Goal: Book appointment/travel/reservation

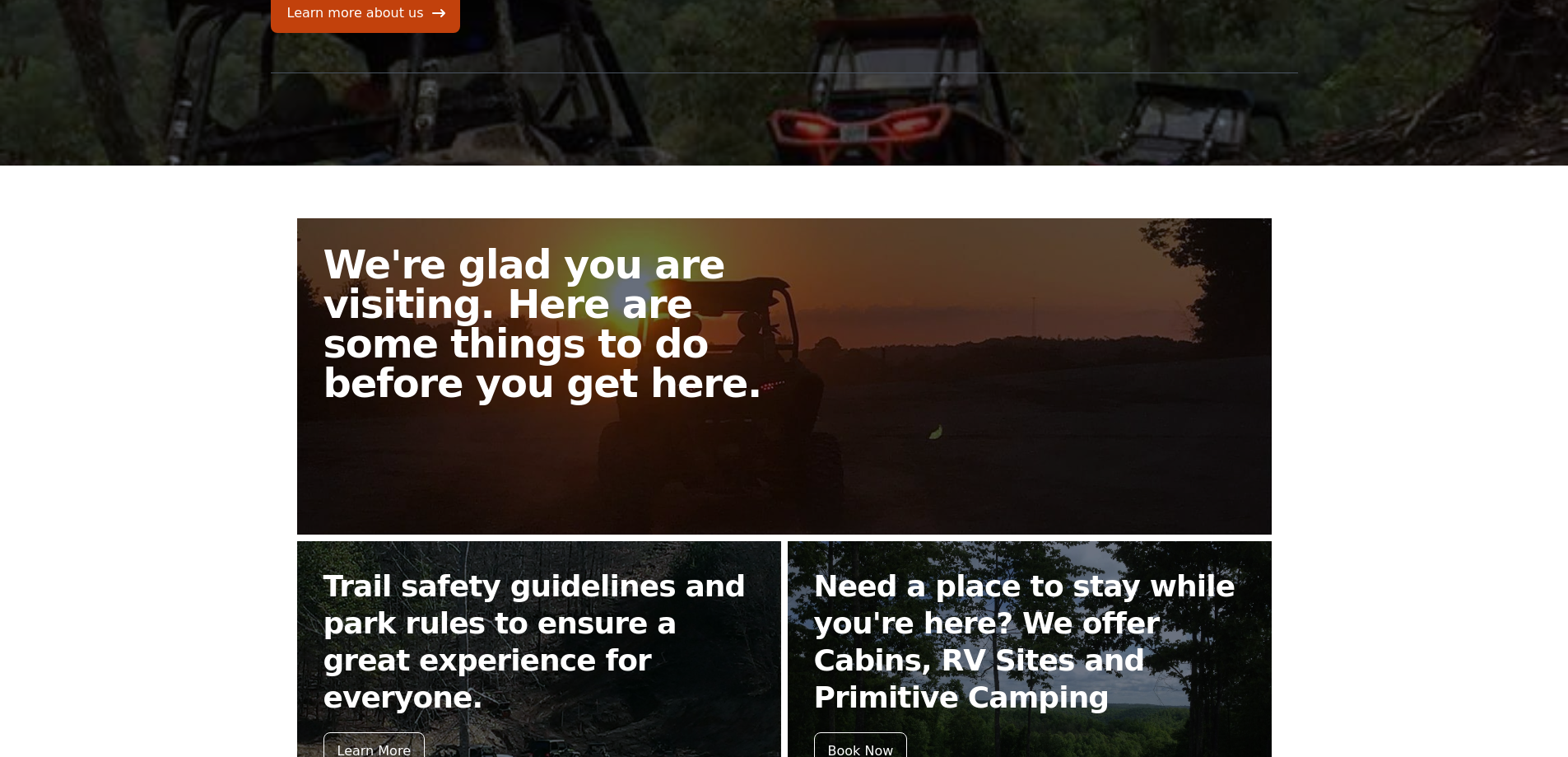
scroll to position [576, 0]
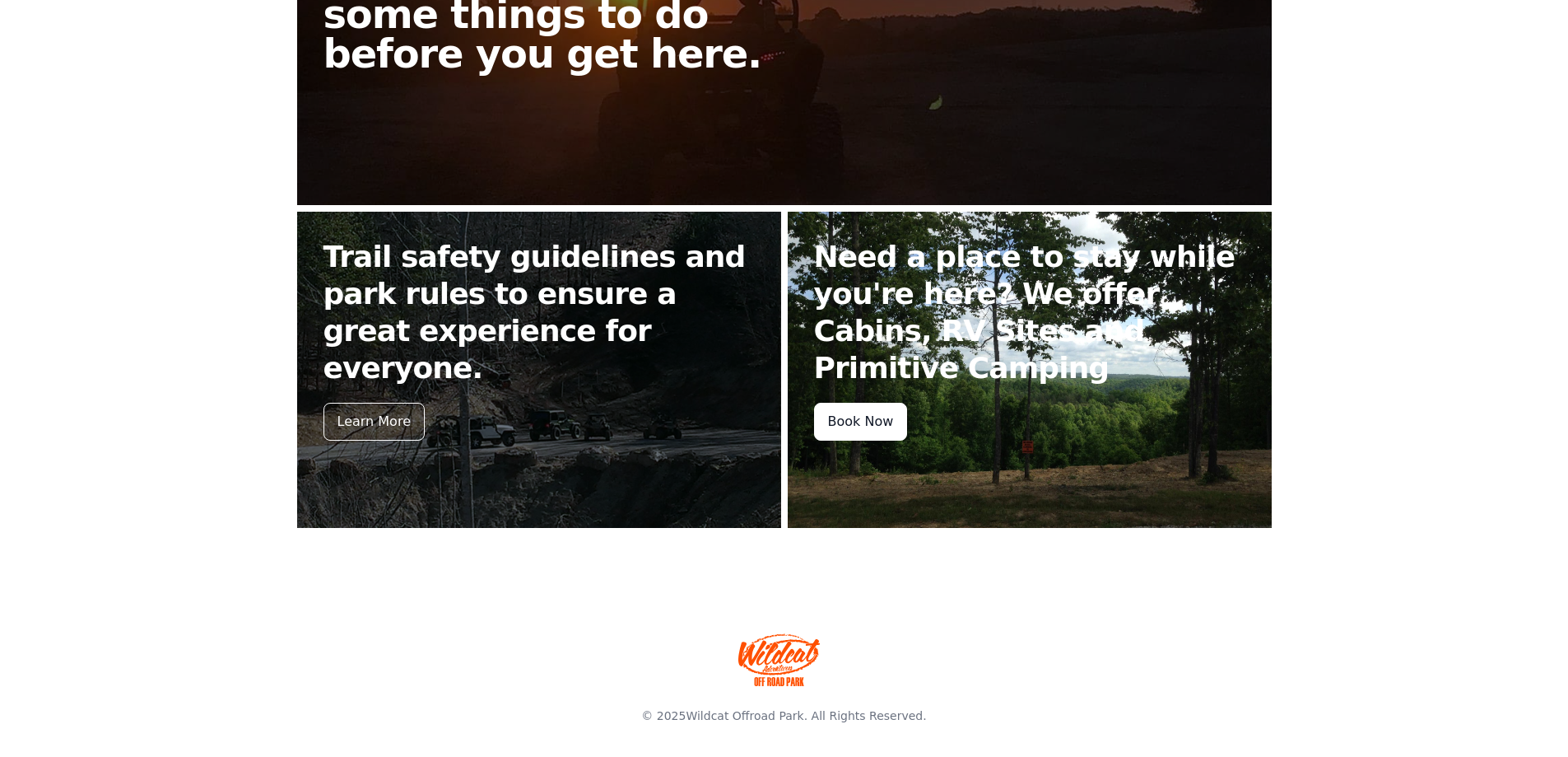
click at [870, 422] on div "Book Now" at bounding box center [861, 421] width 93 height 38
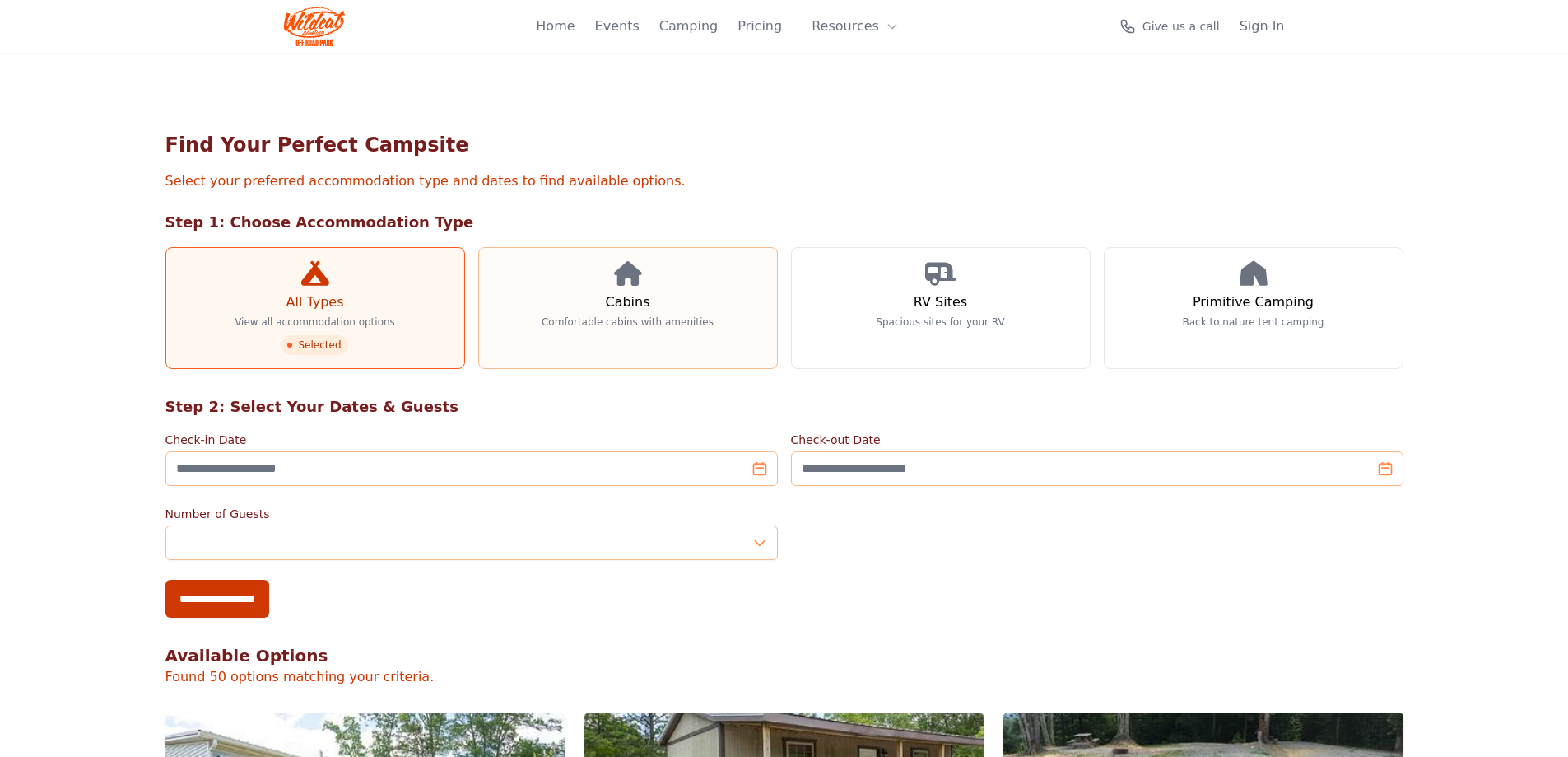
click at [629, 321] on p "Comfortable cabins with amenities" at bounding box center [628, 322] width 172 height 13
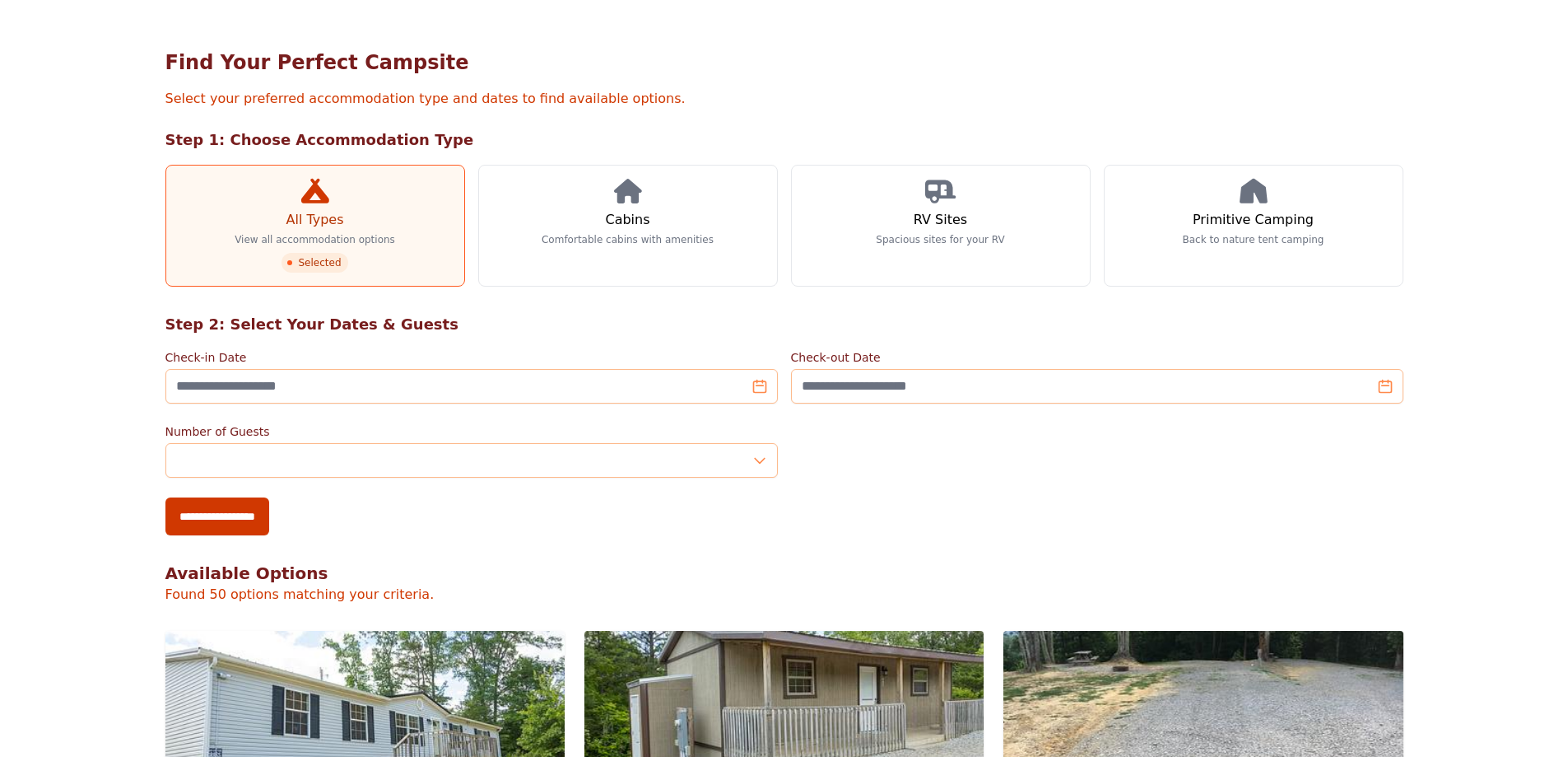
scroll to position [329, 0]
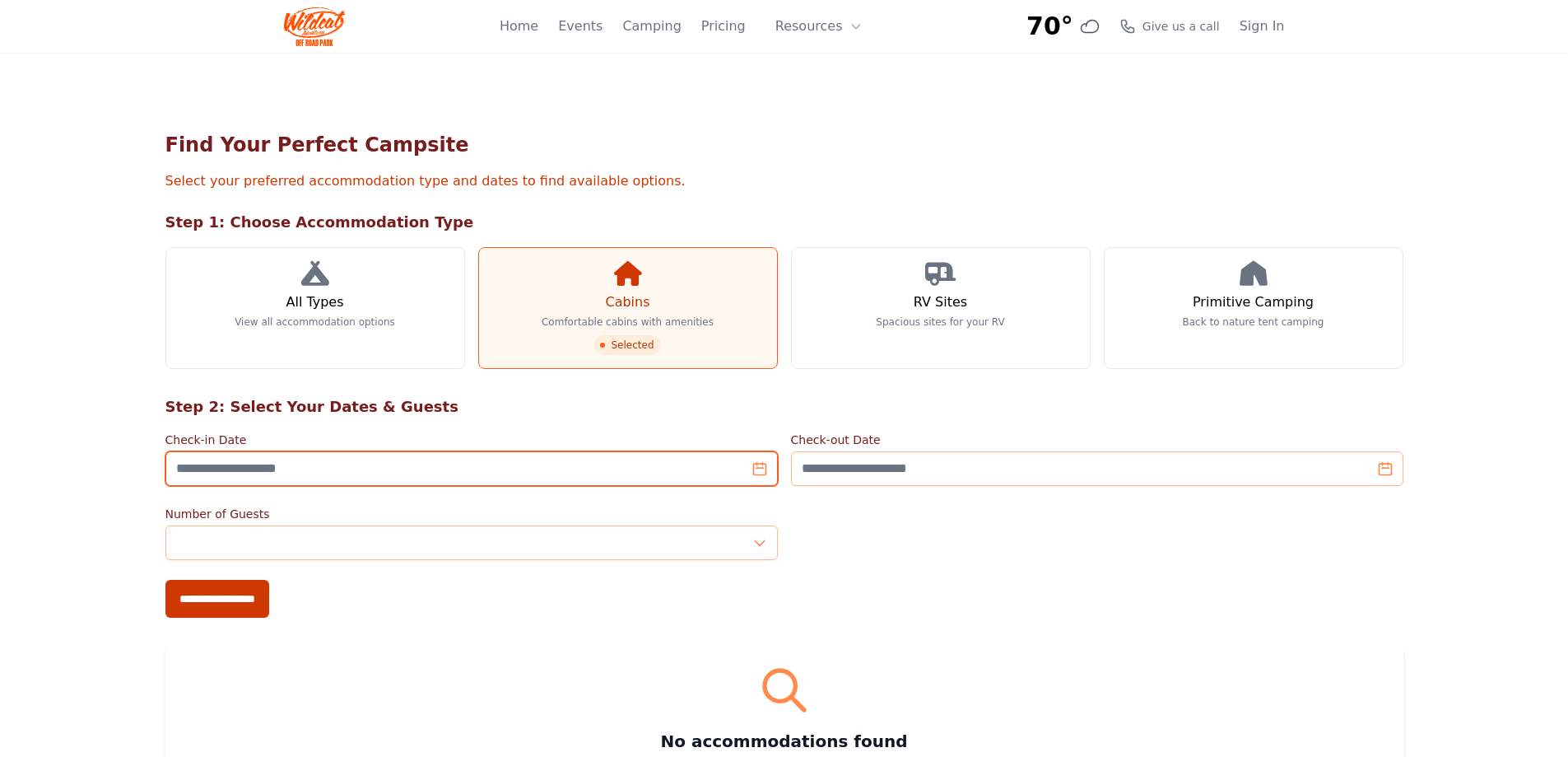
click at [345, 474] on input "Check-in Date" at bounding box center [472, 468] width 612 height 35
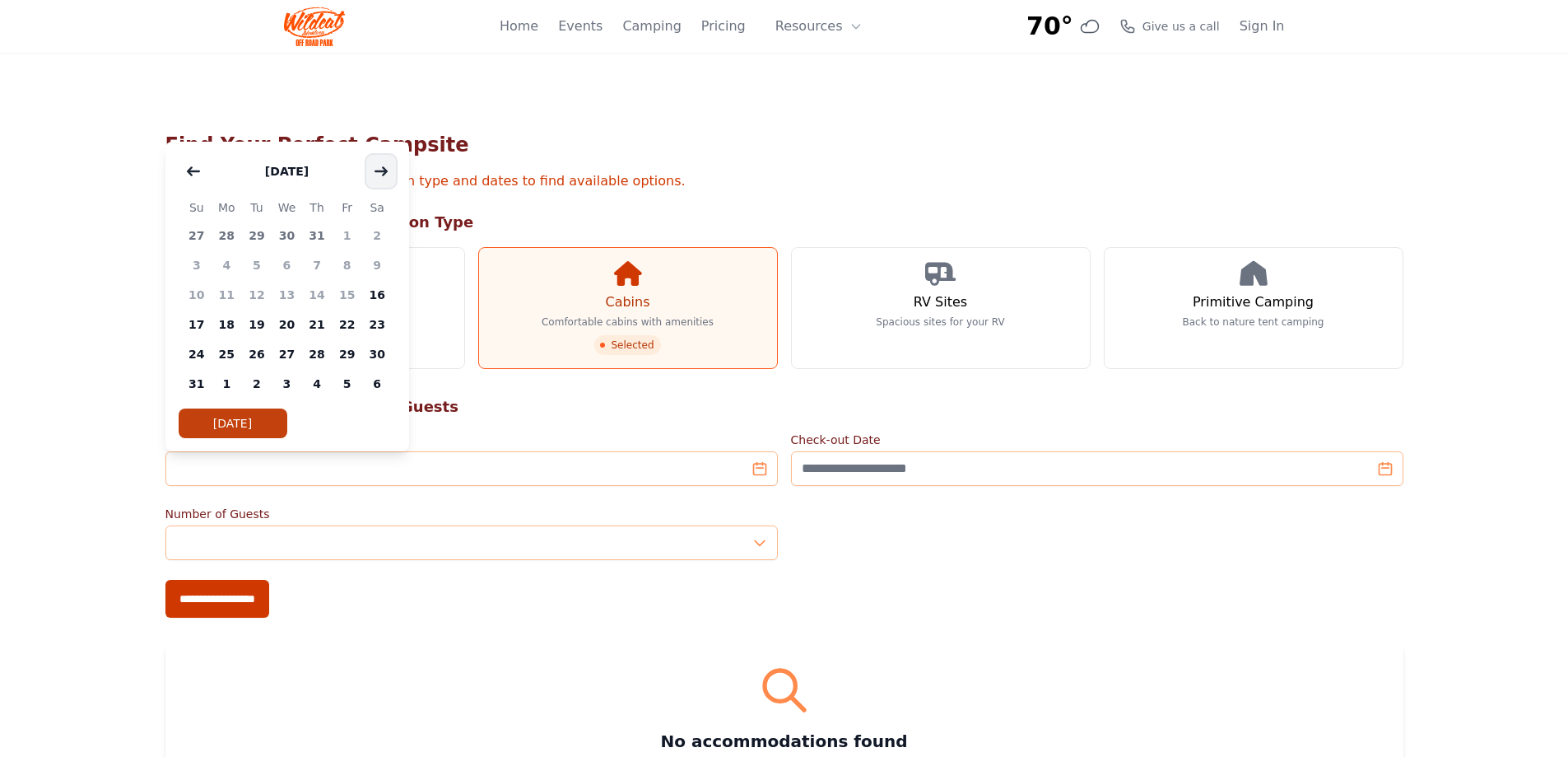
click at [390, 174] on button "button" at bounding box center [381, 171] width 29 height 33
click at [320, 233] on span "30" at bounding box center [317, 236] width 30 height 29
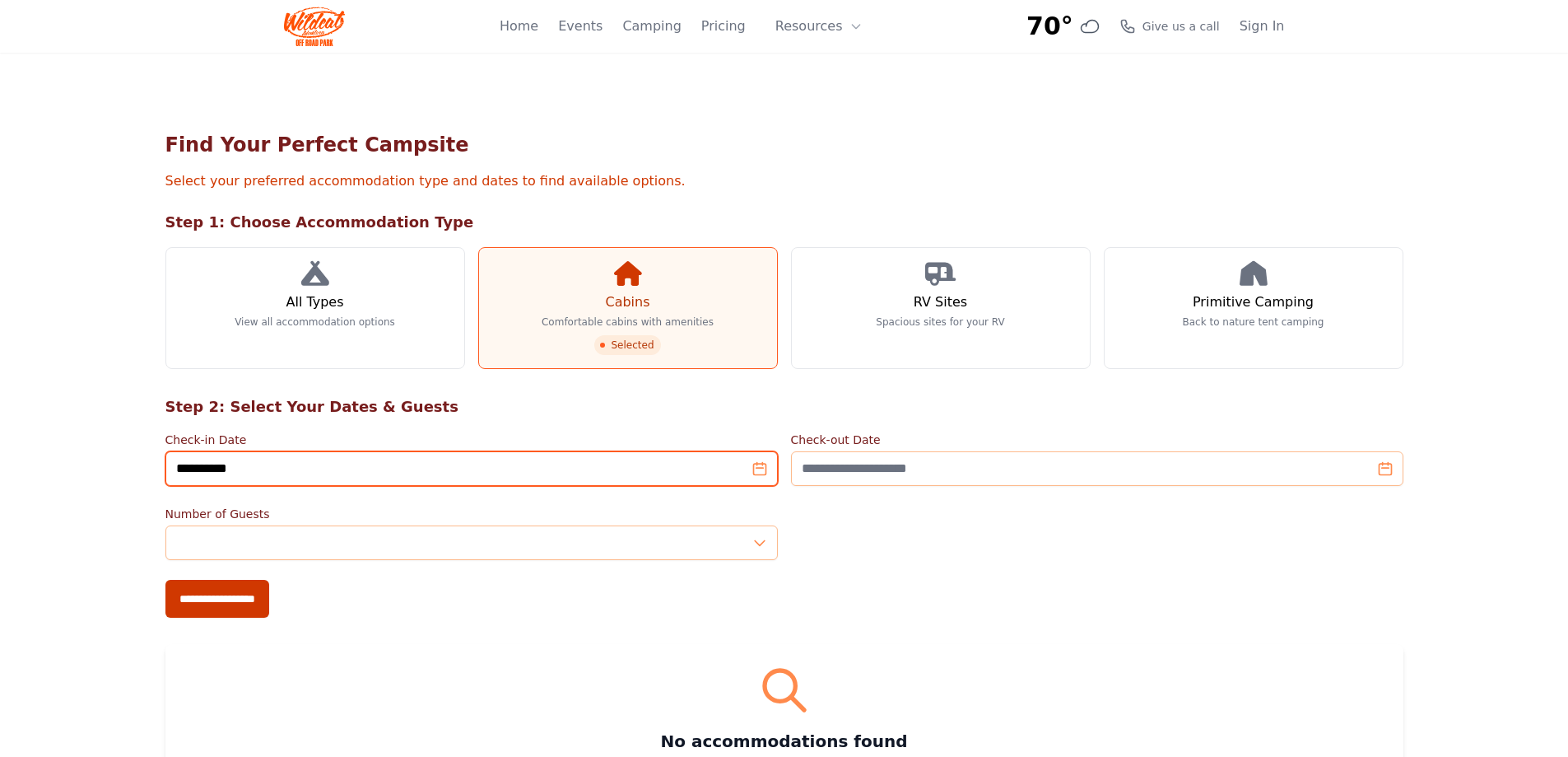
click at [265, 473] on input "**********" at bounding box center [472, 468] width 612 height 35
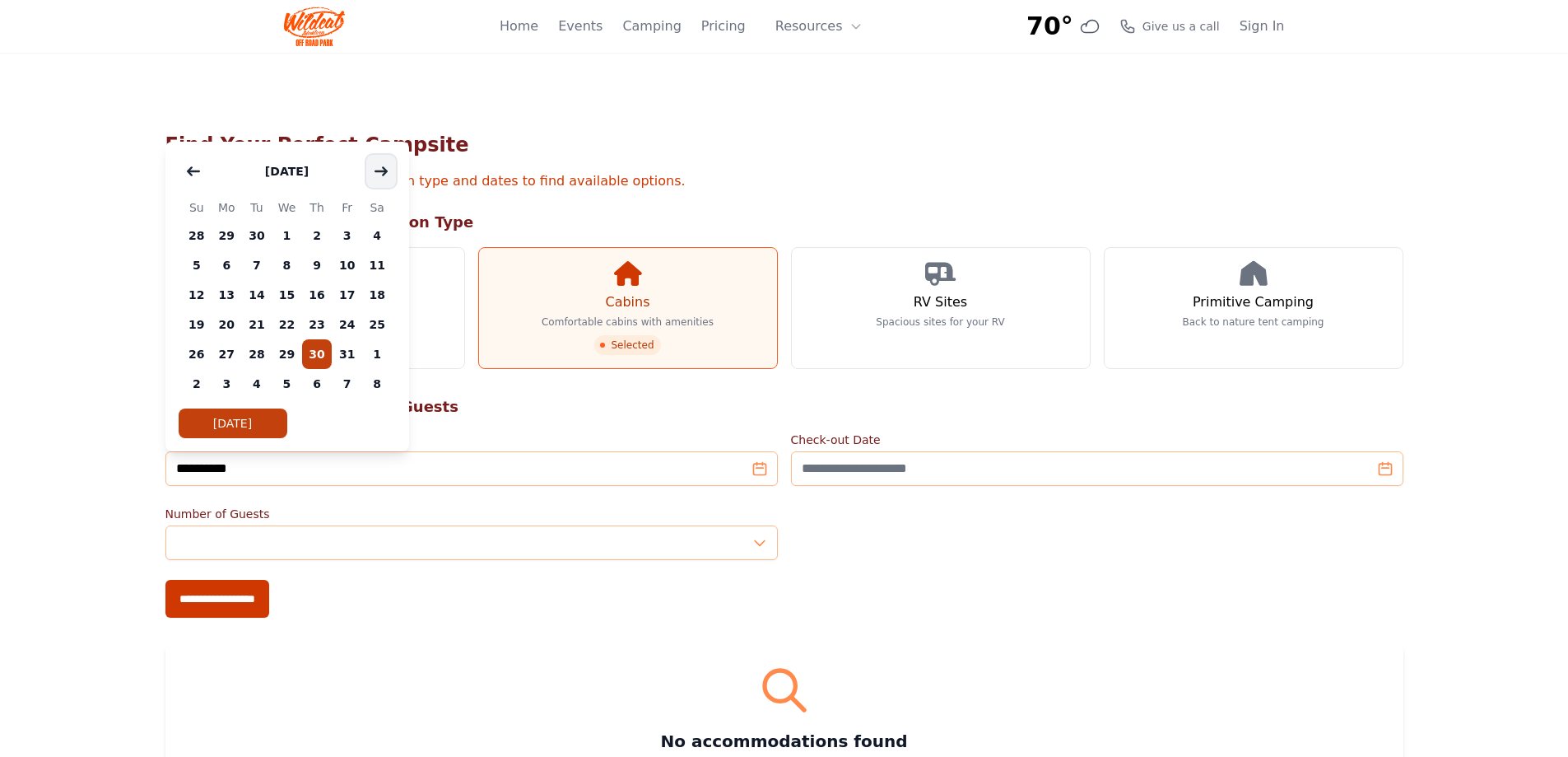
click at [385, 174] on icon "button" at bounding box center [381, 171] width 13 height 13
click at [323, 270] on span "6" at bounding box center [317, 265] width 30 height 29
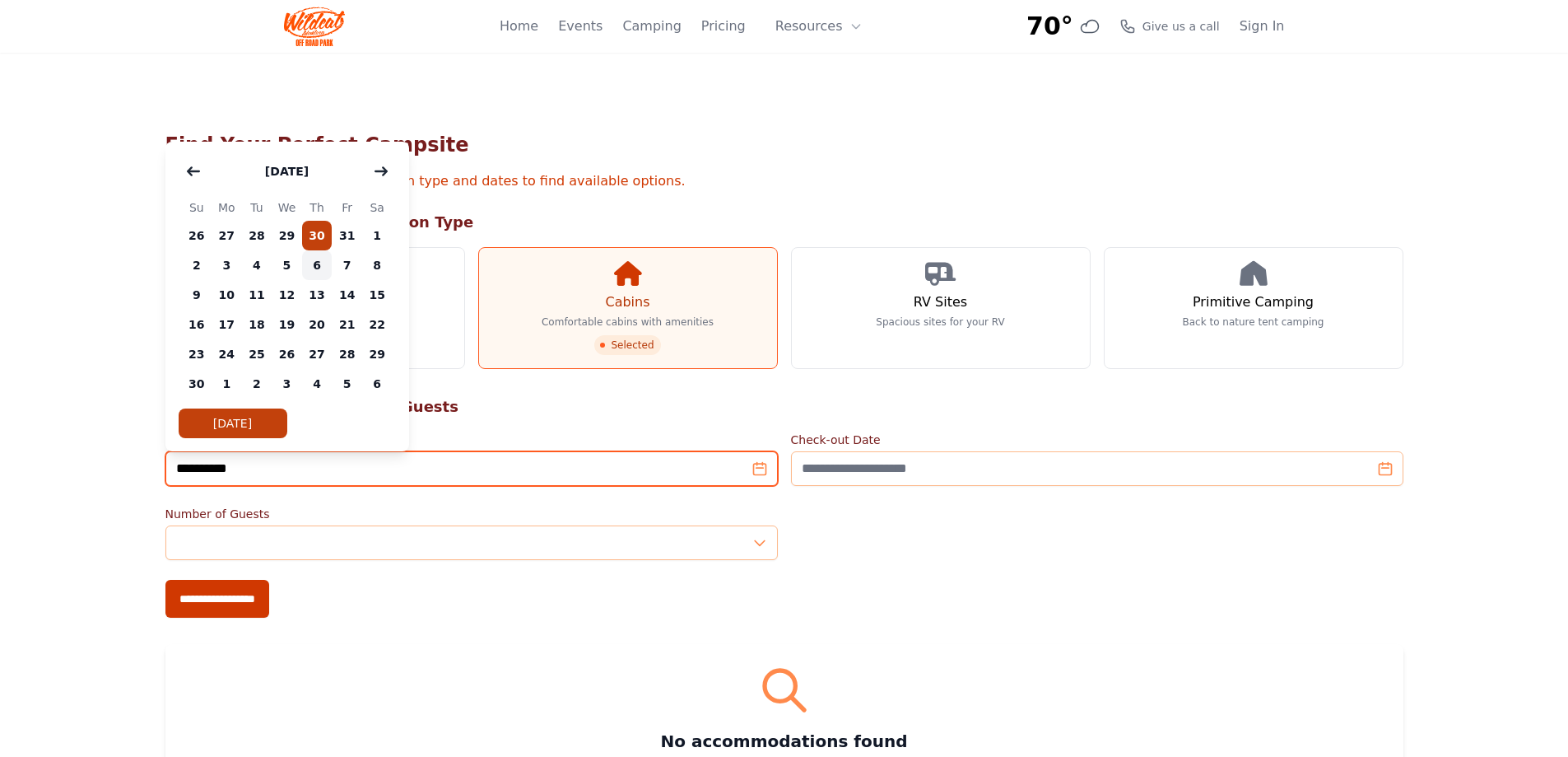
type input "**********"
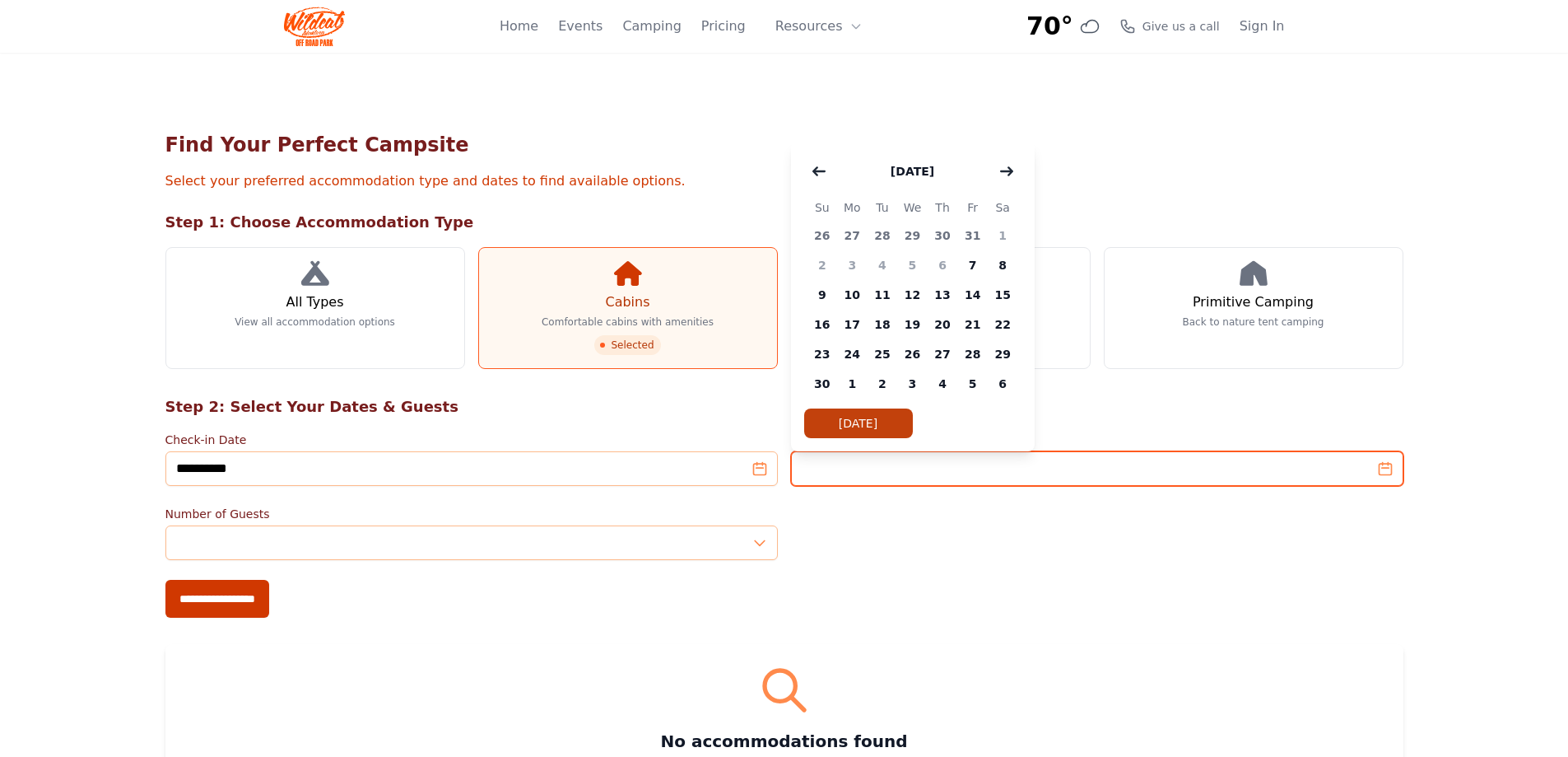
click at [853, 467] on input "Check-out Date" at bounding box center [1097, 468] width 612 height 35
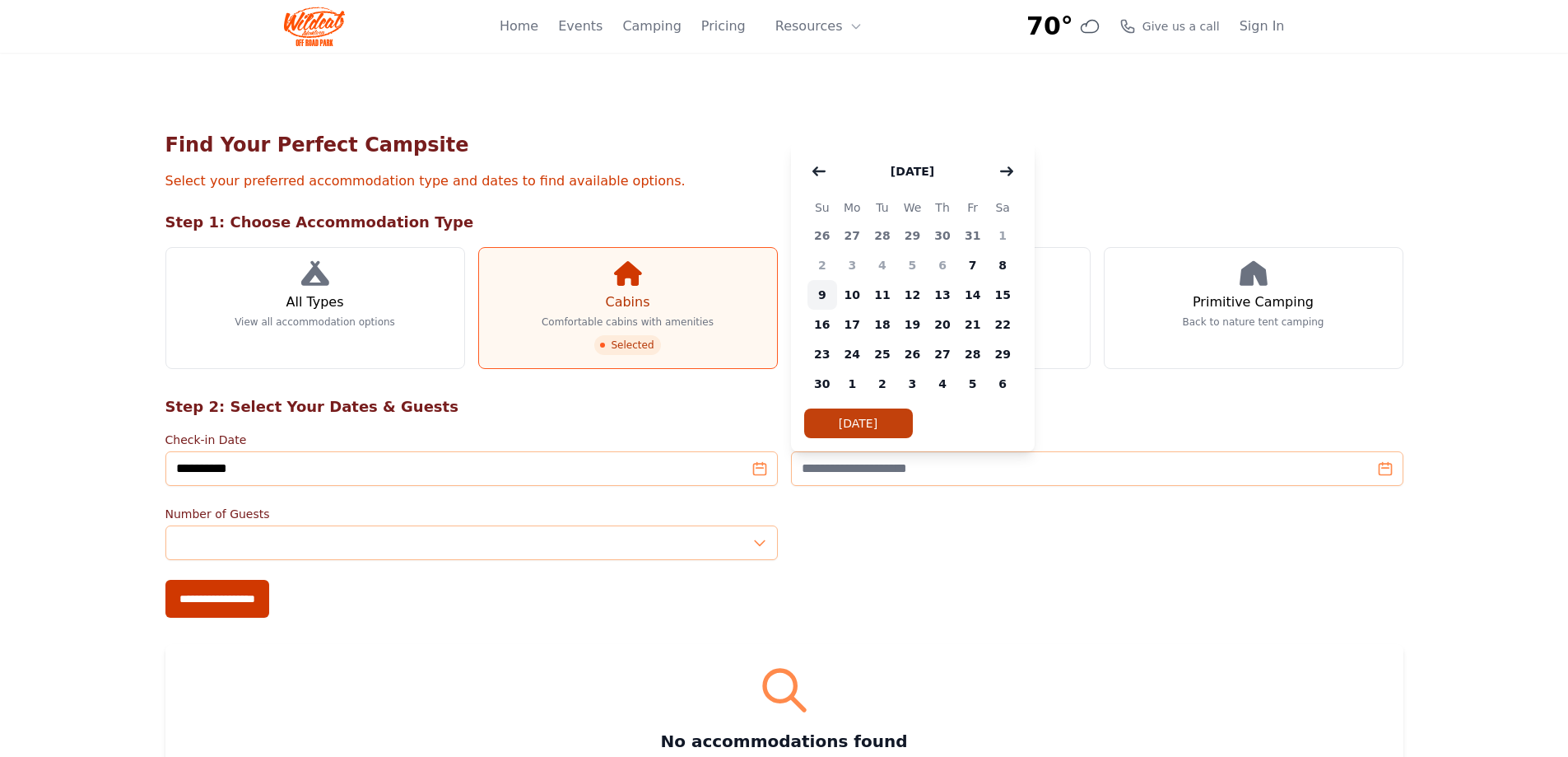
click at [818, 296] on span "9" at bounding box center [822, 294] width 30 height 29
type input "**********"
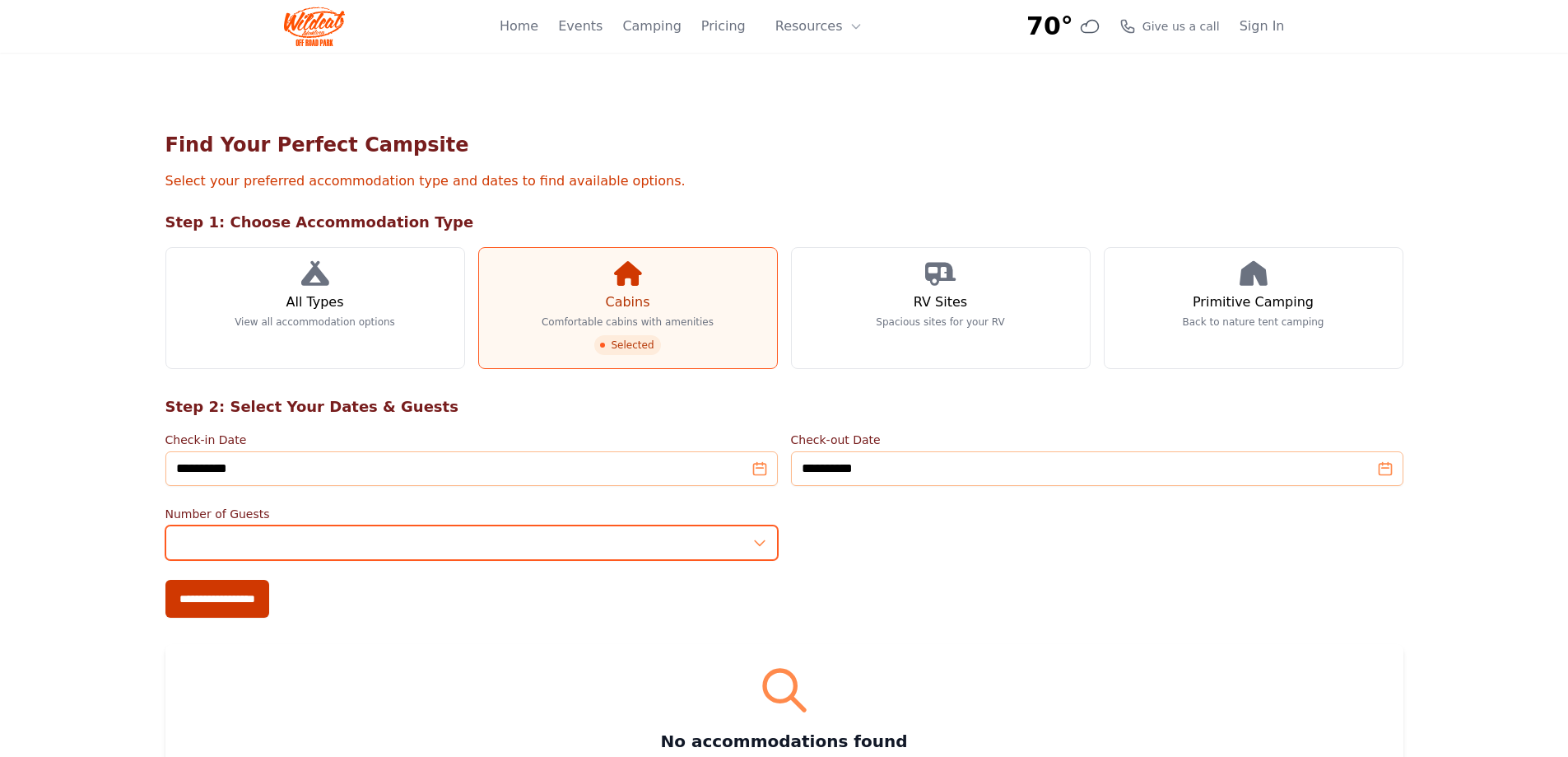
click at [262, 544] on input "*" at bounding box center [472, 543] width 612 height 35
click at [760, 536] on input "*" at bounding box center [472, 543] width 612 height 35
click at [759, 536] on input "*" at bounding box center [472, 543] width 612 height 35
type input "*"
click at [759, 536] on input "*" at bounding box center [472, 543] width 612 height 35
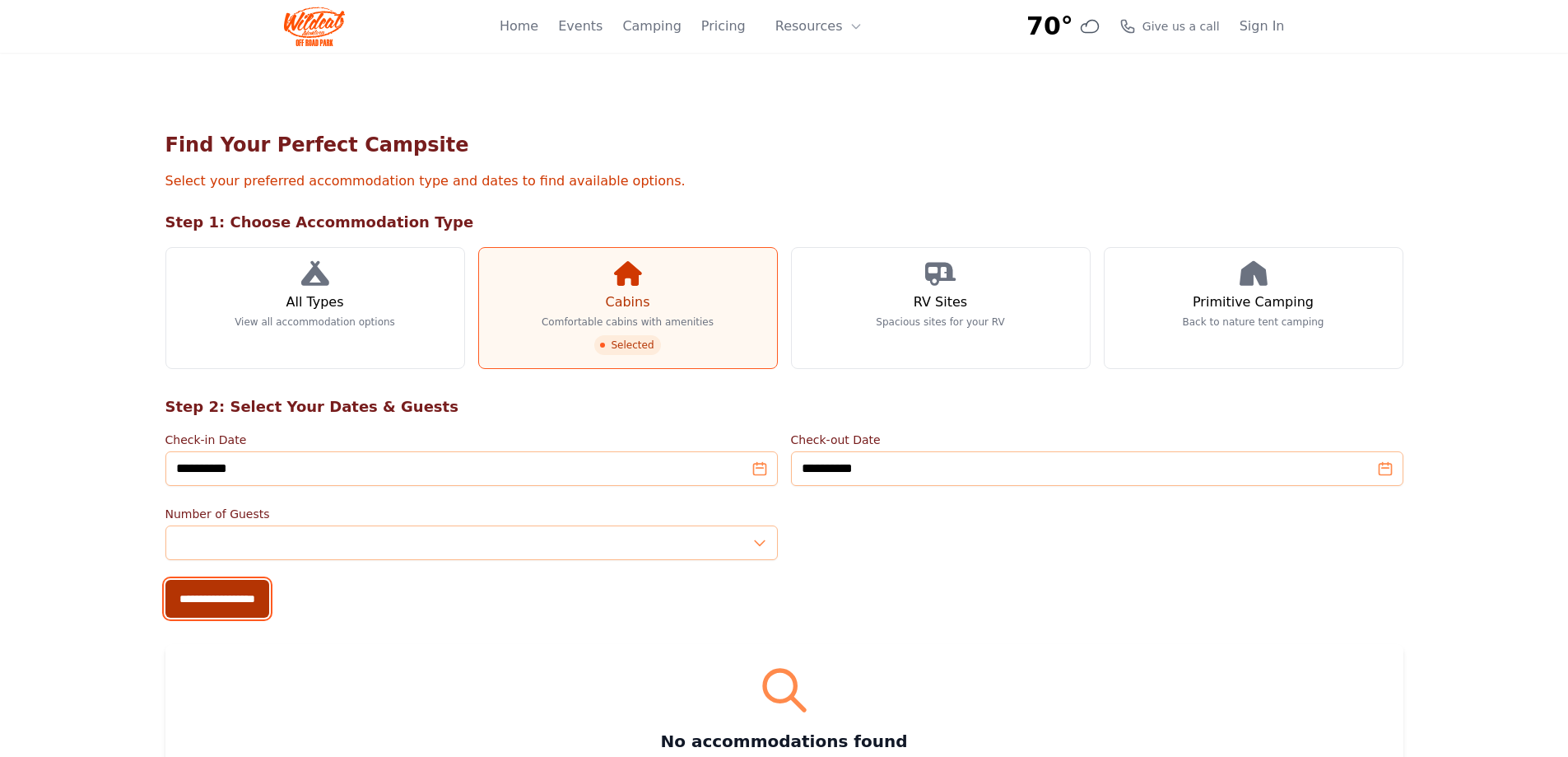
click at [236, 598] on input "**********" at bounding box center [217, 598] width 104 height 38
type input "**********"
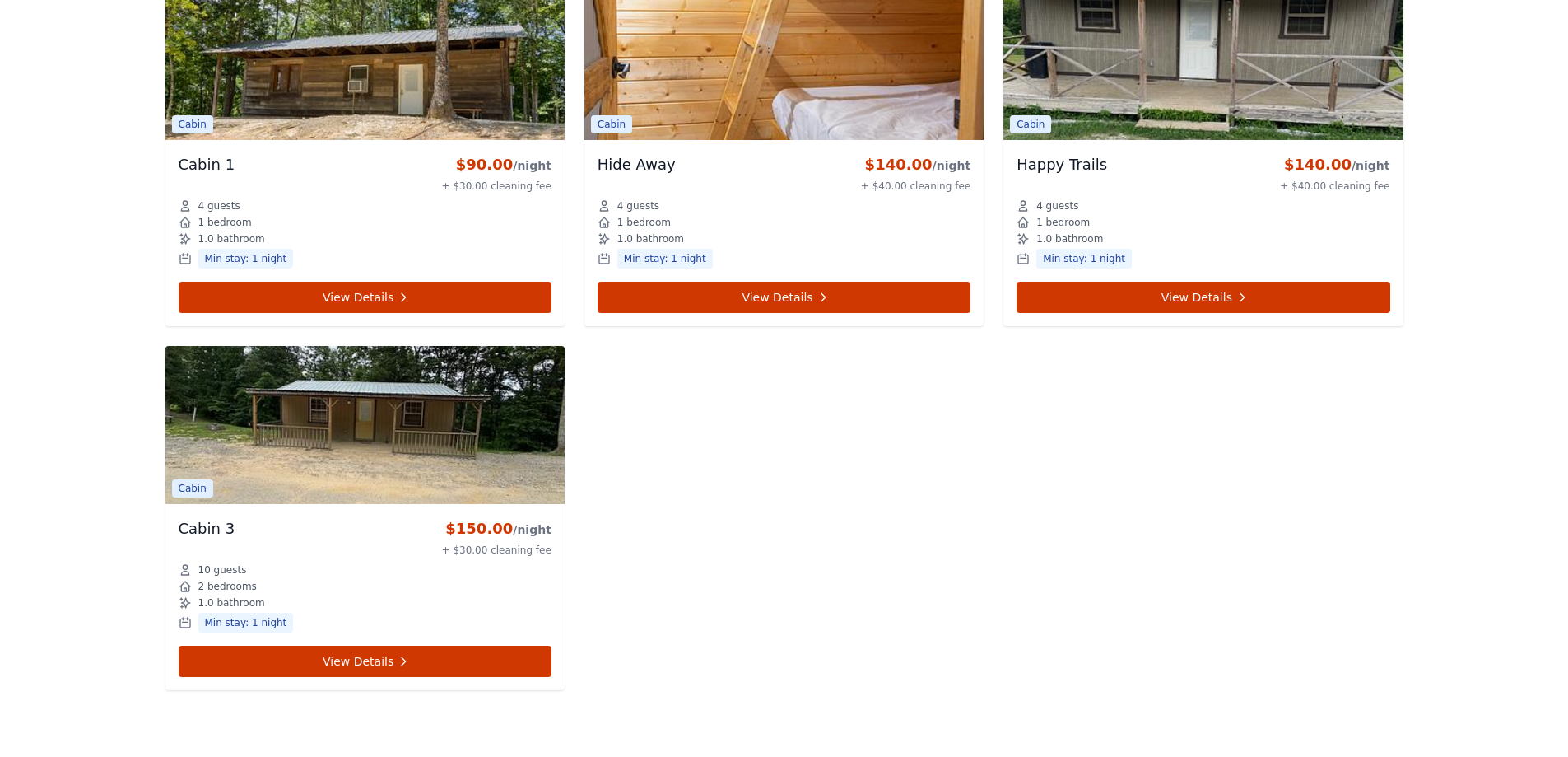
scroll to position [659, 0]
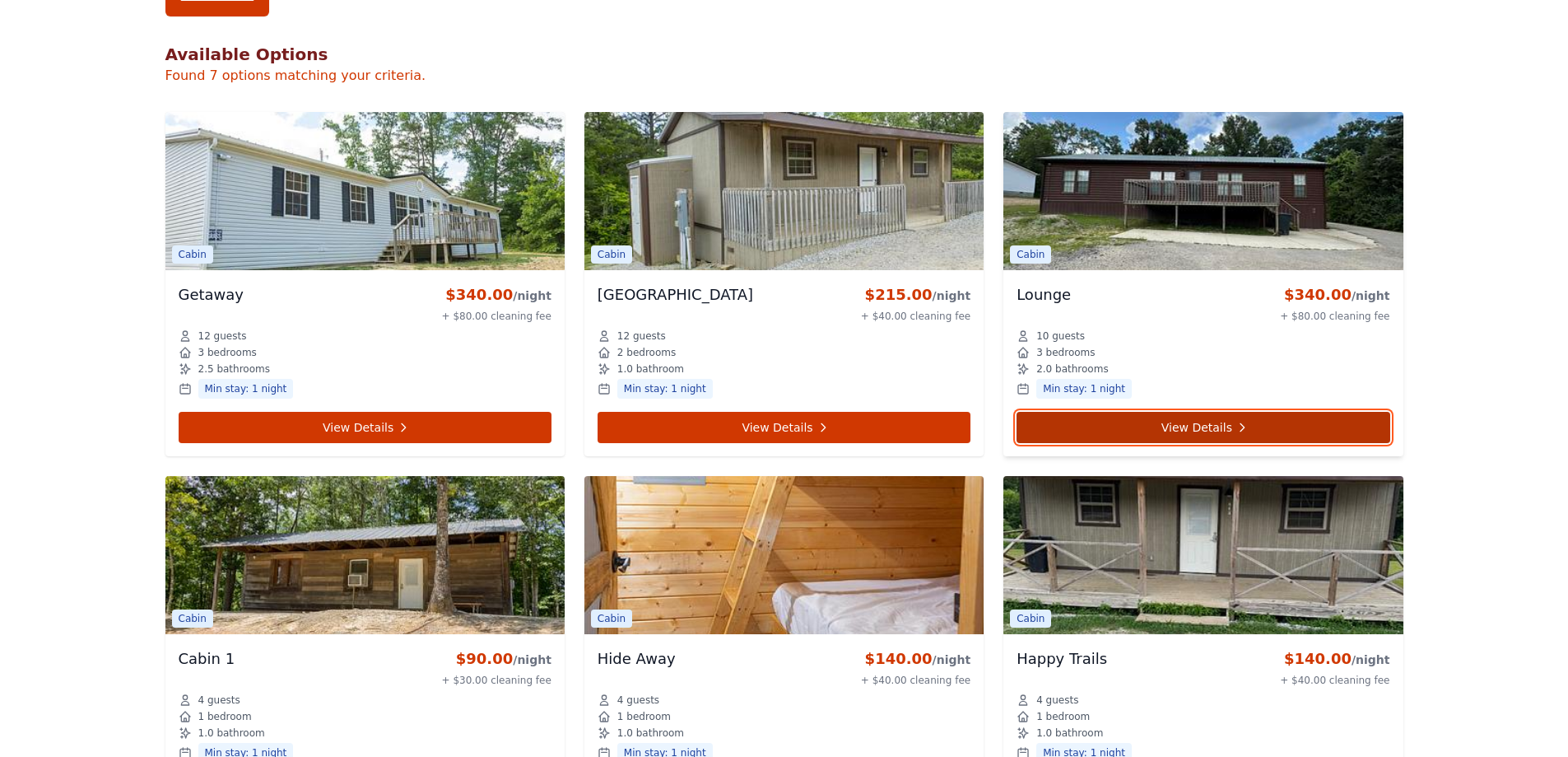
click at [1190, 428] on link "View Details" at bounding box center [1203, 427] width 373 height 31
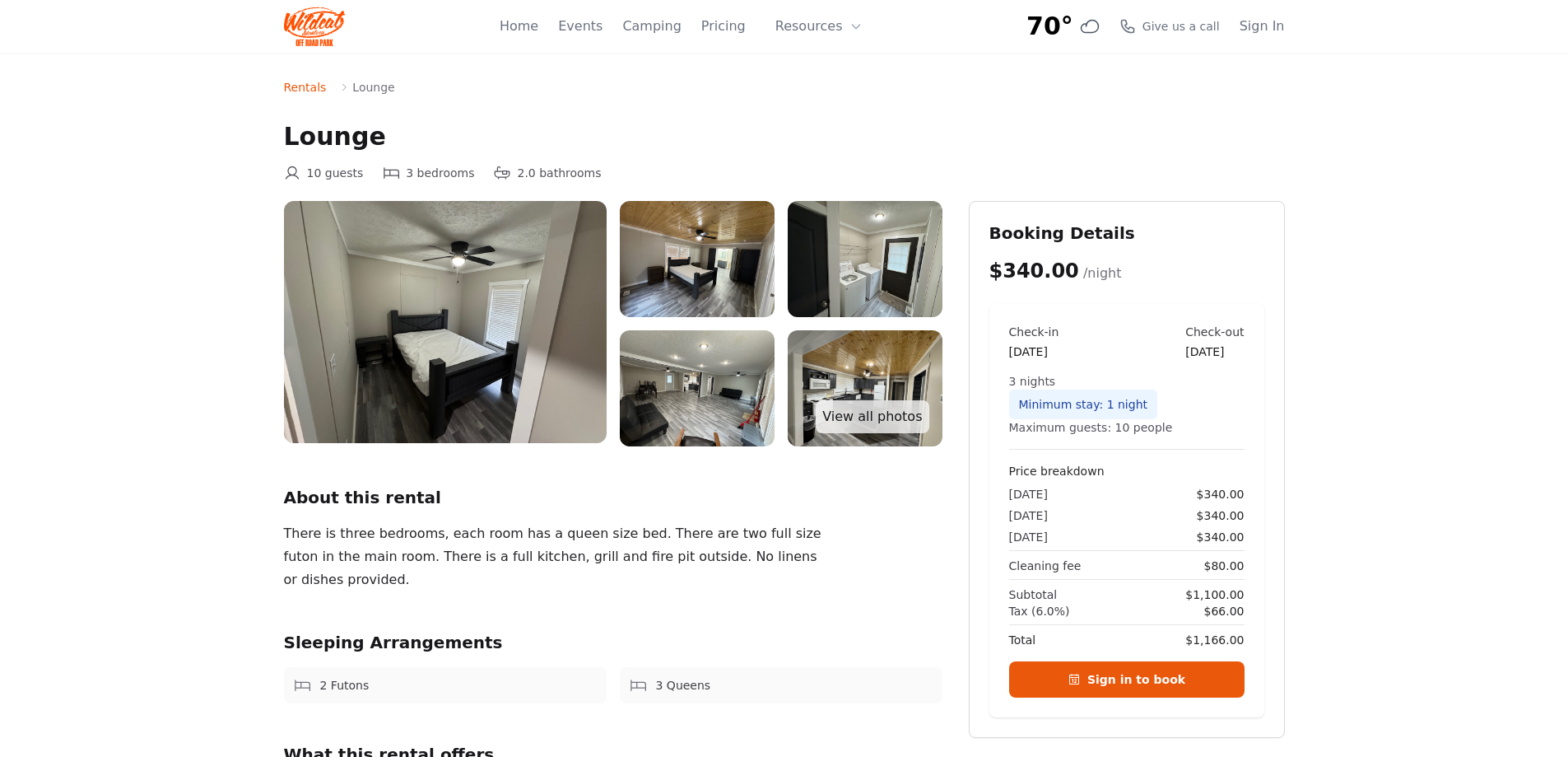
click at [544, 318] on img at bounding box center [445, 322] width 323 height 242
click at [898, 419] on link "View all photos" at bounding box center [872, 417] width 113 height 33
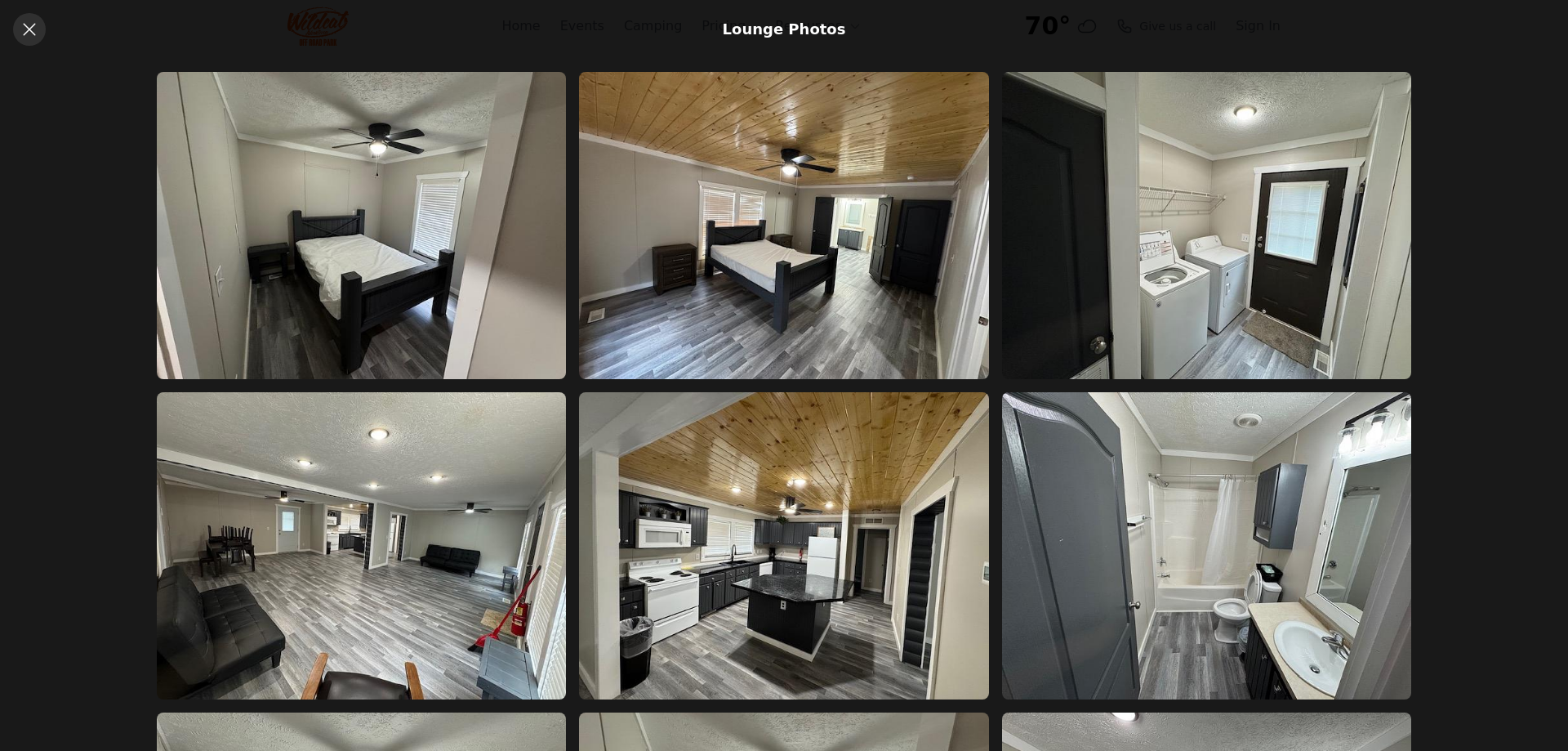
click at [29, 28] on icon at bounding box center [30, 30] width 20 height 20
